Goal: Task Accomplishment & Management: Manage account settings

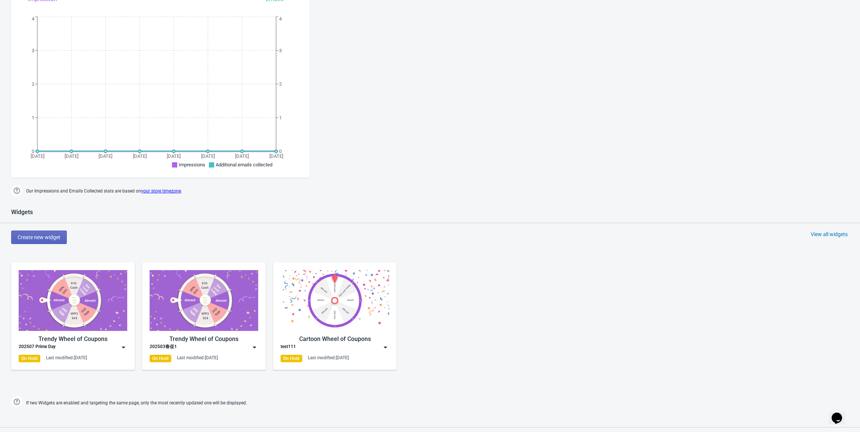
scroll to position [261, 0]
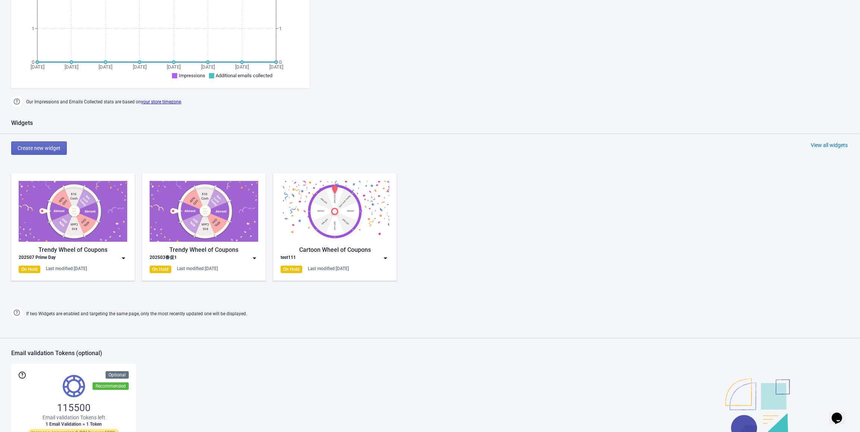
click at [125, 258] on img at bounding box center [123, 257] width 7 height 7
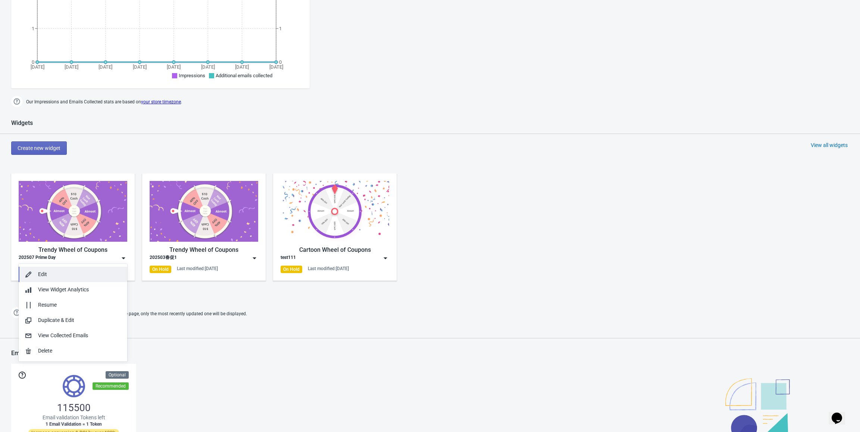
click at [84, 274] on div "Edit" at bounding box center [79, 274] width 83 height 8
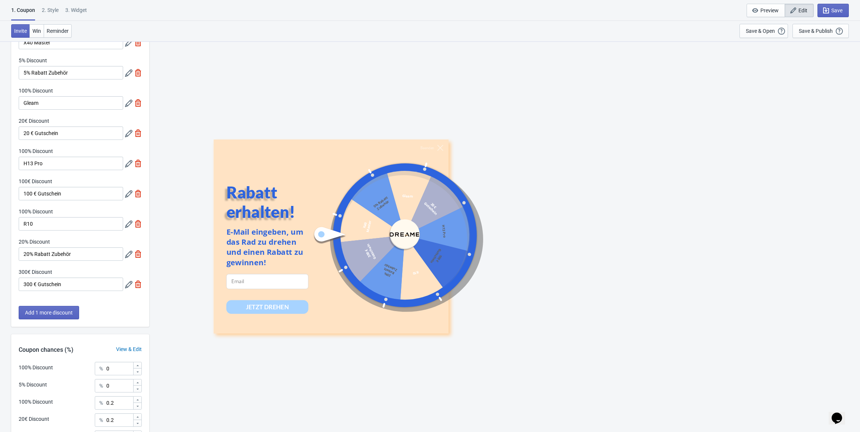
scroll to position [75, 0]
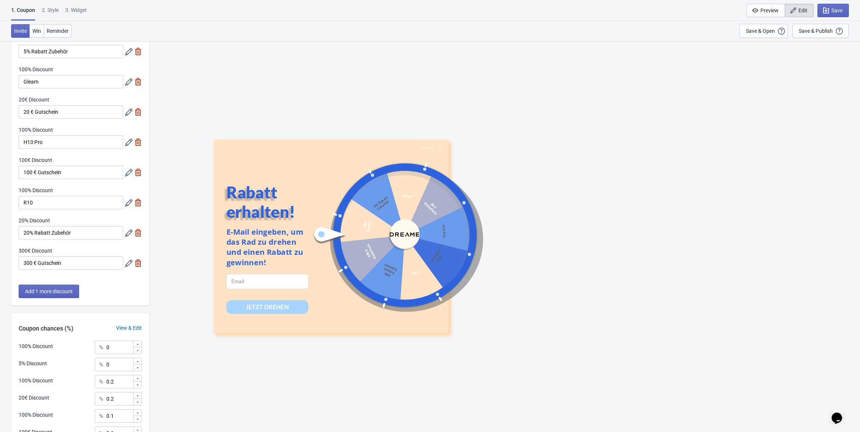
click at [127, 202] on icon at bounding box center [128, 202] width 7 height 7
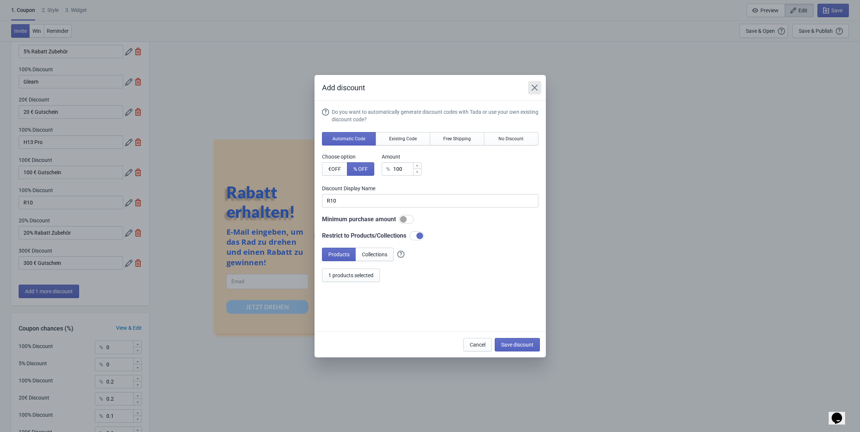
click at [536, 89] on icon "Close" at bounding box center [534, 87] width 6 height 6
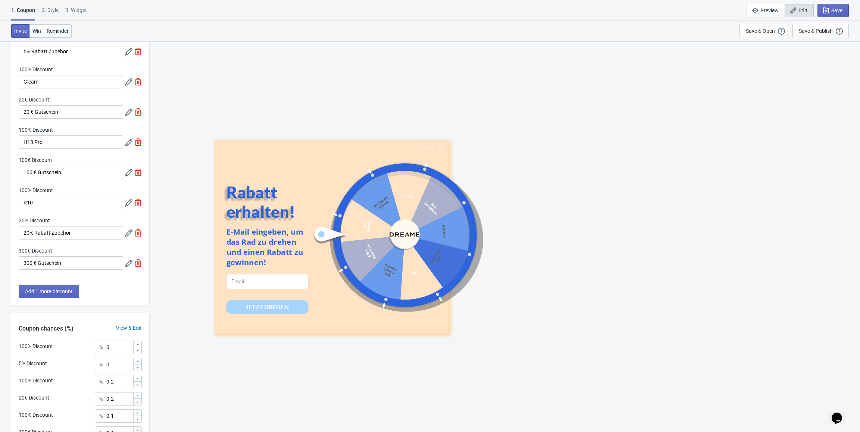
click at [128, 140] on icon at bounding box center [128, 142] width 7 height 7
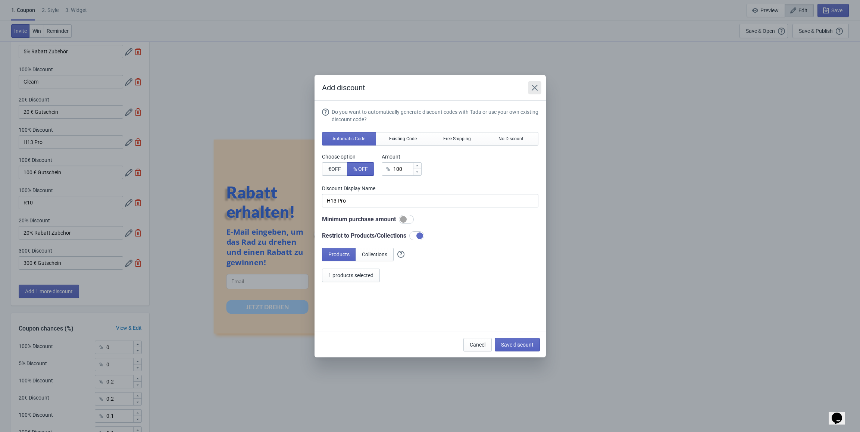
click at [535, 85] on icon "Close" at bounding box center [534, 87] width 7 height 7
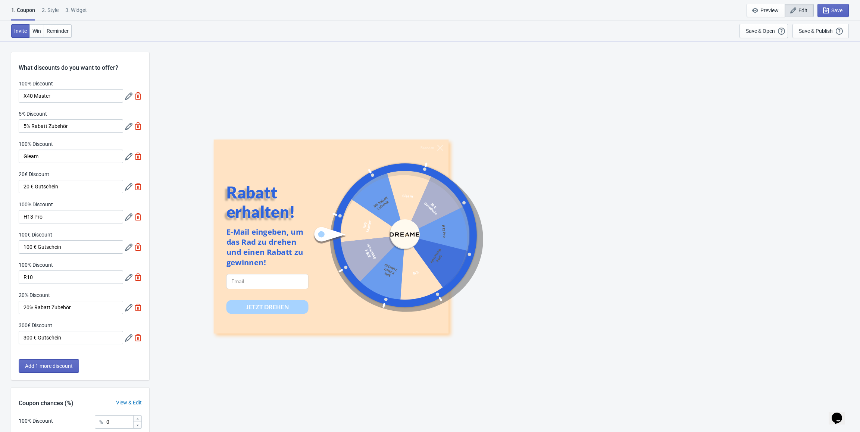
click at [126, 125] on icon at bounding box center [128, 126] width 7 height 7
